Goal: Task Accomplishment & Management: Manage account settings

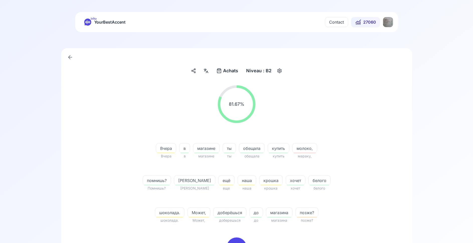
scroll to position [123, 0]
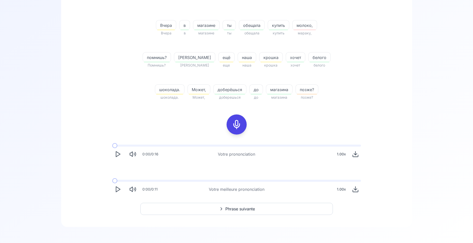
click at [240, 126] on rect at bounding box center [237, 125] width 8 height 8
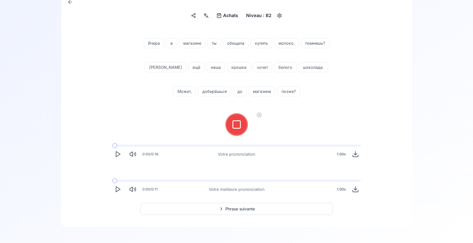
scroll to position [55, 0]
click at [239, 129] on icon at bounding box center [237, 124] width 10 height 10
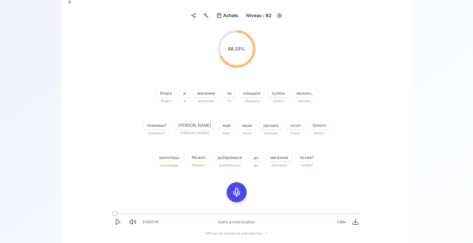
click at [259, 125] on span "крошка" at bounding box center [270, 125] width 23 height 6
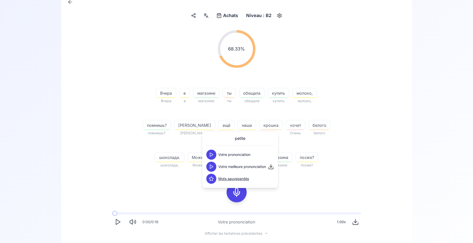
click at [212, 168] on icon at bounding box center [211, 166] width 5 height 5
click at [149, 169] on div "68.33 % 68.33 % [DATE] [DATE] в в магазине магазине ты ты обещала обещала купит…" at bounding box center [236, 99] width 289 height 146
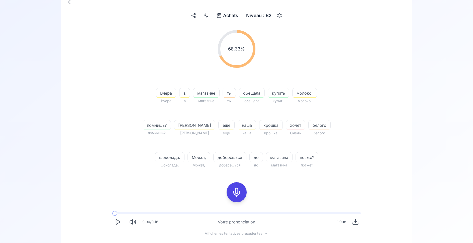
click at [240, 195] on icon at bounding box center [237, 192] width 10 height 10
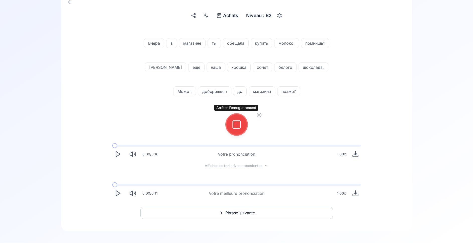
click at [231, 125] on button at bounding box center [237, 124] width 20 height 20
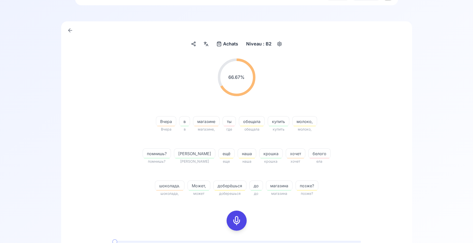
scroll to position [105, 0]
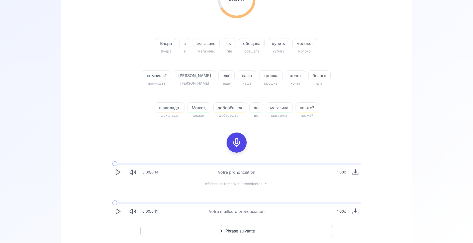
click at [118, 212] on icon "Play" at bounding box center [117, 211] width 7 height 7
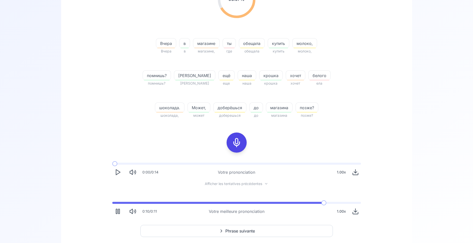
scroll to position [127, 0]
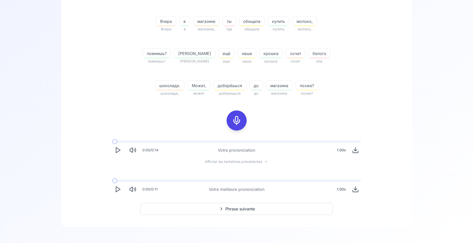
click at [116, 189] on polygon "Play" at bounding box center [118, 188] width 4 height 5
click at [297, 180] on span at bounding box center [236, 180] width 249 height 2
click at [296, 180] on span at bounding box center [204, 180] width 184 height 2
click at [231, 209] on span "Phrase suivante" at bounding box center [240, 209] width 30 height 6
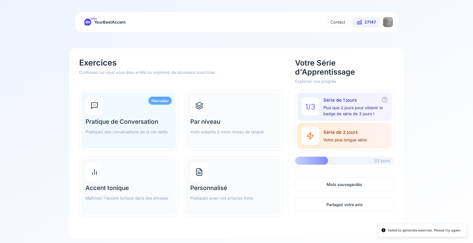
click at [242, 111] on div "Par niveau mots adaptés à votre niveau de langue" at bounding box center [233, 120] width 94 height 56
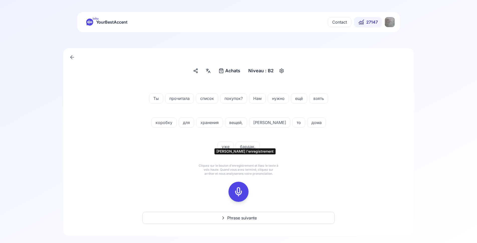
click at [244, 181] on div at bounding box center [239, 191] width 12 height 20
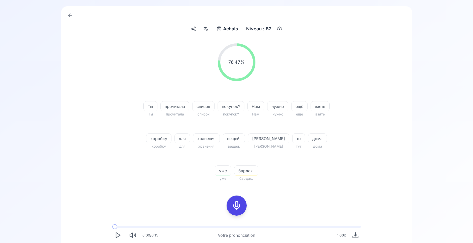
scroll to position [102, 0]
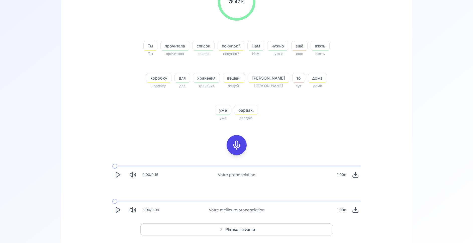
click at [117, 208] on icon "Play" at bounding box center [117, 209] width 7 height 7
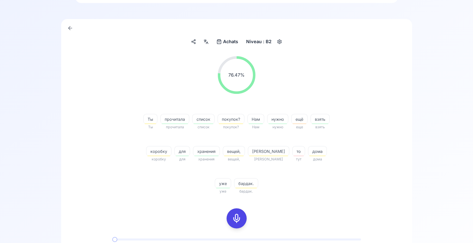
scroll to position [26, 0]
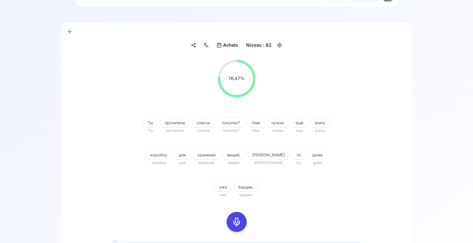
click at [204, 46] on icon at bounding box center [206, 45] width 6 height 5
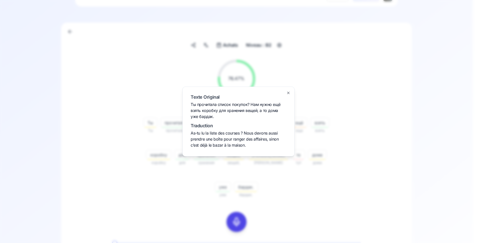
click at [144, 188] on div at bounding box center [238, 121] width 477 height 243
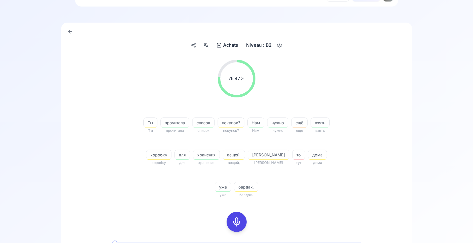
click at [219, 156] on span "хранения" at bounding box center [206, 155] width 26 height 6
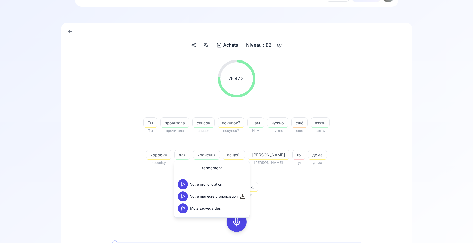
click at [181, 197] on icon at bounding box center [182, 195] width 5 height 5
click at [183, 194] on icon at bounding box center [182, 195] width 5 height 5
drag, startPoint x: 136, startPoint y: 194, endPoint x: 153, endPoint y: 195, distance: 17.3
click at [137, 194] on div "76.47 % 76.47 % Ты Ты прочитала прочитала список список покупок? покупок? Нам Н…" at bounding box center [236, 129] width 289 height 146
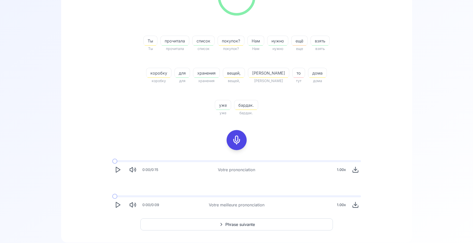
scroll to position [123, 0]
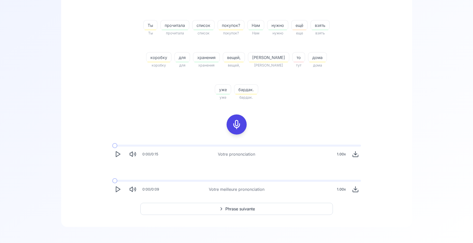
click at [223, 207] on icon at bounding box center [221, 208] width 6 height 5
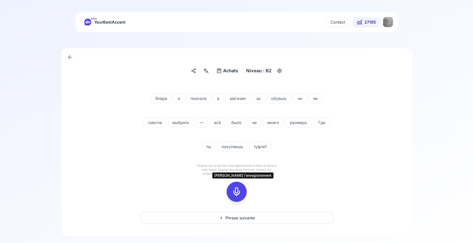
click at [242, 185] on div at bounding box center [237, 191] width 12 height 20
click at [236, 191] on icon at bounding box center [237, 191] width 10 height 10
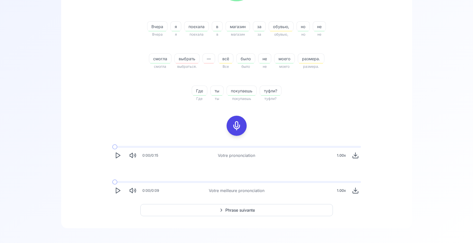
scroll to position [123, 0]
click at [118, 190] on icon "Play" at bounding box center [117, 188] width 7 height 7
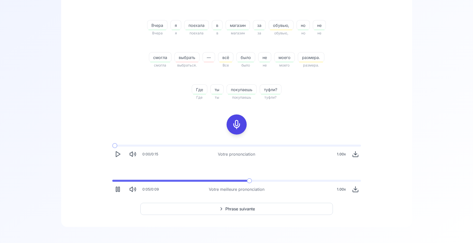
click at [165, 179] on div "0:05 / 0:09 Votre meilleure prononciation 1.00 x" at bounding box center [236, 186] width 257 height 23
click at [167, 181] on span at bounding box center [190, 180] width 157 height 2
click at [167, 181] on span at bounding box center [139, 180] width 55 height 2
click at [246, 180] on span at bounding box center [179, 180] width 134 height 2
click at [246, 179] on div "0:09 / 0:09 Votre meilleure prononciation 1.00 x" at bounding box center [236, 186] width 257 height 23
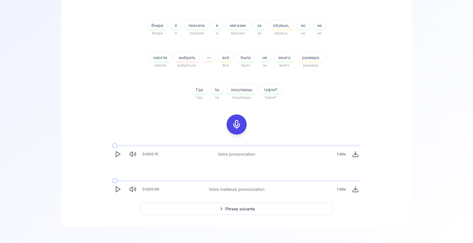
click at [119, 189] on icon "Play" at bounding box center [117, 188] width 7 height 7
click at [115, 180] on span at bounding box center [236, 180] width 248 height 2
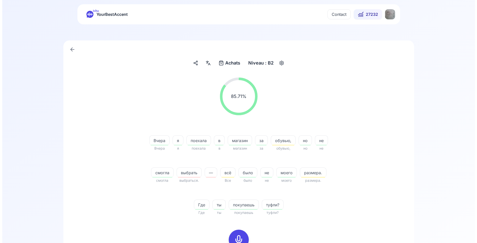
scroll to position [0, 0]
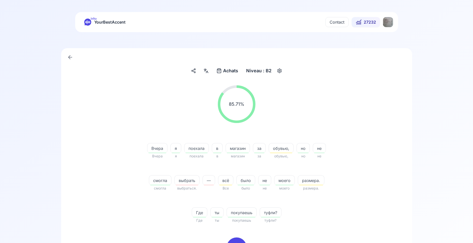
click at [387, 23] on html "bêta YourBestAccent Contact 27232 Achats Achats Niveau : B2 85.71 % 85.71 % [DA…" at bounding box center [236, 121] width 473 height 243
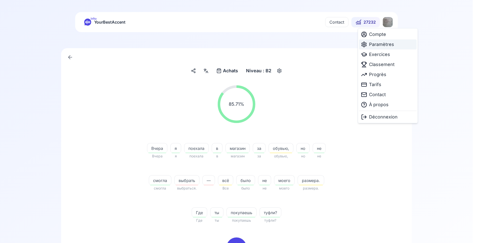
click at [375, 46] on span "Paramètres" at bounding box center [381, 44] width 25 height 7
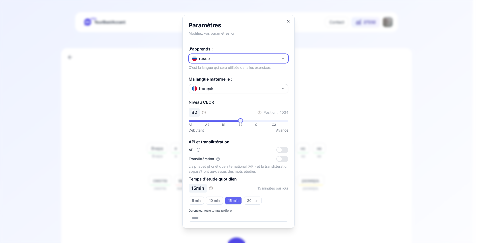
click at [229, 58] on button "russe" at bounding box center [239, 58] width 100 height 9
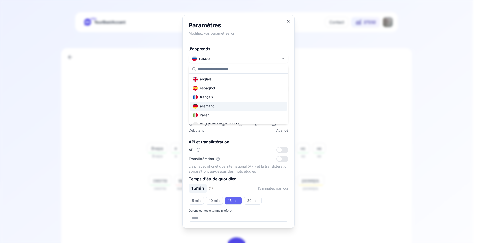
click at [225, 106] on div "allemand" at bounding box center [238, 106] width 97 height 9
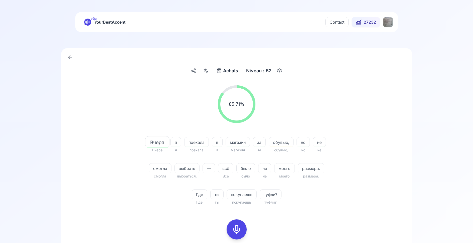
click at [231, 73] on span "Achats" at bounding box center [230, 70] width 15 height 7
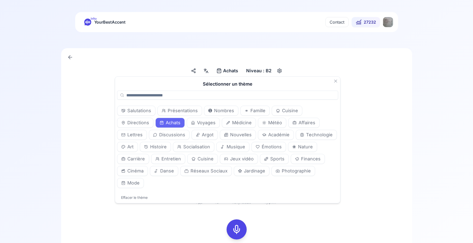
click at [197, 122] on span "Voyages" at bounding box center [206, 122] width 19 height 7
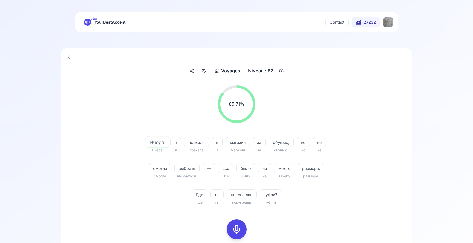
click at [85, 117] on div "85.71 % 85.71 % [DATE] [DATE] я я поехала поехала в в магазин магазин за за обу…" at bounding box center [236, 192] width 327 height 222
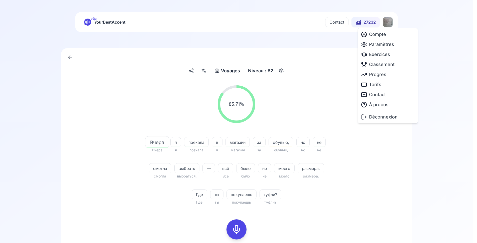
click at [391, 20] on html "bêta YourBestAccent Contact 27232 Voyages Voyages Niveau : B2 85.71 % 85.71 % […" at bounding box center [238, 121] width 477 height 243
click at [373, 61] on span "Classement" at bounding box center [382, 64] width 26 height 7
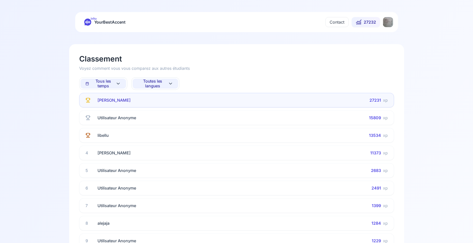
click at [105, 85] on span "Tous les temps" at bounding box center [100, 84] width 30 height 10
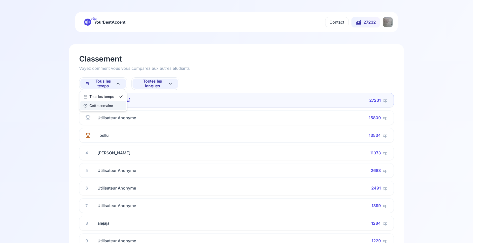
click at [104, 104] on div "Cette semaine" at bounding box center [98, 105] width 30 height 5
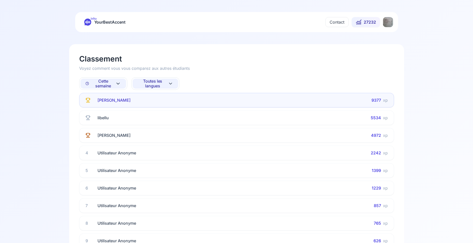
click at [159, 86] on span "Toutes les langues" at bounding box center [153, 84] width 30 height 10
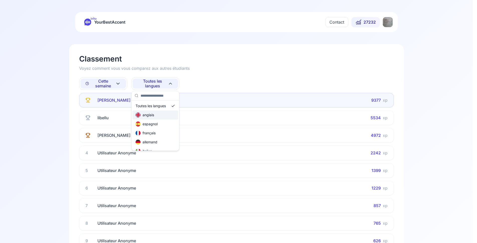
click at [154, 115] on div "anglais" at bounding box center [145, 114] width 19 height 5
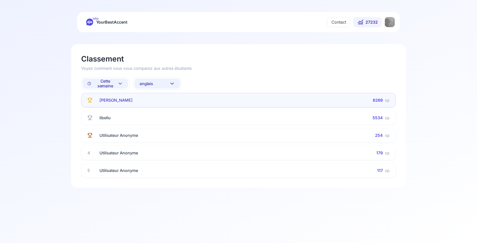
click at [161, 84] on button "anglais" at bounding box center [158, 83] width 46 height 10
click at [158, 142] on div "allemand" at bounding box center [149, 141] width 22 height 5
click at [156, 82] on span "allemand" at bounding box center [148, 83] width 17 height 5
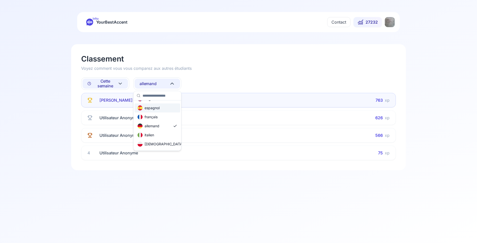
scroll to position [30, 0]
click at [159, 147] on div "russe" at bounding box center [158, 147] width 46 height 9
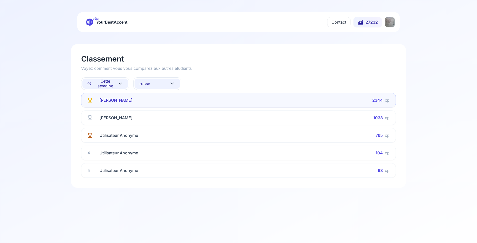
click at [117, 83] on span "Cette semaine" at bounding box center [102, 84] width 30 height 10
click at [112, 95] on div "Tous les temps" at bounding box center [100, 96] width 31 height 5
click at [139, 84] on span "russe" at bounding box center [143, 83] width 11 height 5
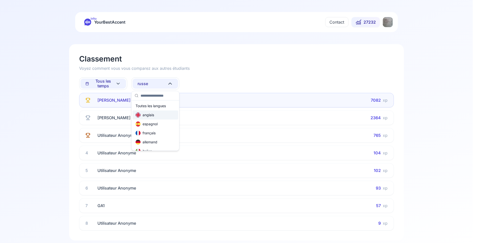
click at [154, 115] on div "anglais" at bounding box center [156, 114] width 46 height 9
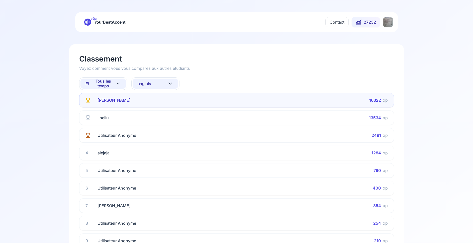
click at [155, 85] on button "anglais" at bounding box center [156, 83] width 46 height 10
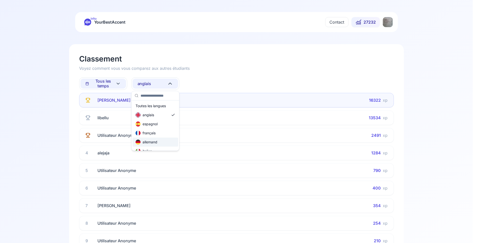
click at [162, 140] on div "allemand" at bounding box center [156, 141] width 46 height 9
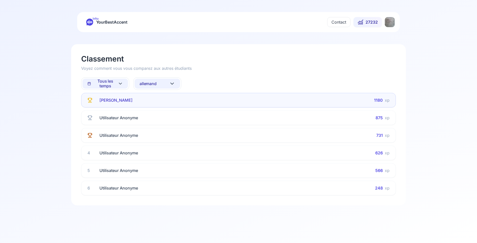
click at [107, 85] on span "Tous les temps" at bounding box center [102, 84] width 30 height 10
click at [109, 97] on div "Tous les temps" at bounding box center [100, 96] width 31 height 5
click at [153, 84] on span "allemand" at bounding box center [148, 83] width 17 height 5
click at [154, 108] on div "Toutes les langues" at bounding box center [153, 105] width 30 height 5
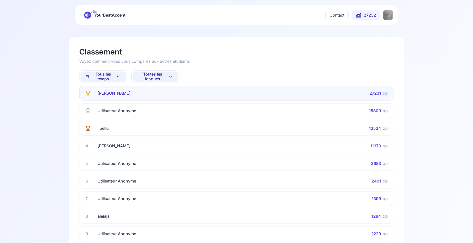
scroll to position [0, 0]
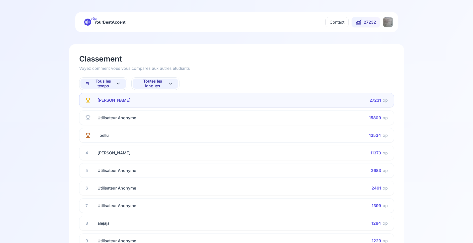
click at [365, 25] on span "27232" at bounding box center [370, 22] width 12 height 6
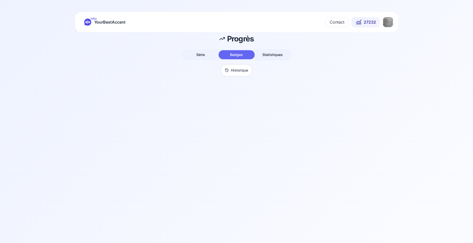
click at [199, 54] on span "Série" at bounding box center [200, 54] width 9 height 4
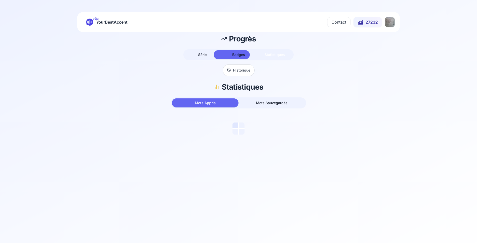
click at [283, 56] on span "Statistiques" at bounding box center [275, 54] width 20 height 4
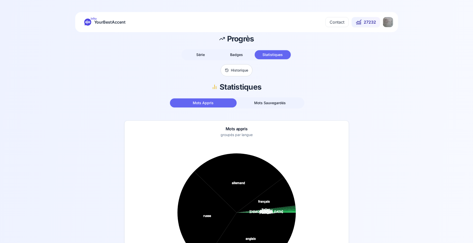
click at [387, 21] on html "bêta YourBestAccent Contact 27232 Progrès Série Badges Statistiques Historique …" at bounding box center [236, 121] width 473 height 243
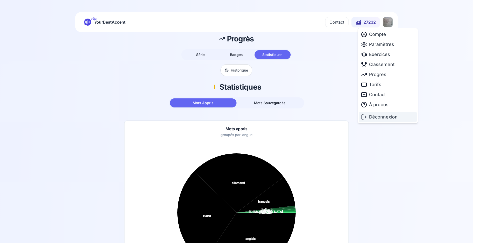
click at [383, 118] on span "Déconnexion" at bounding box center [383, 116] width 29 height 7
